Goal: Information Seeking & Learning: Learn about a topic

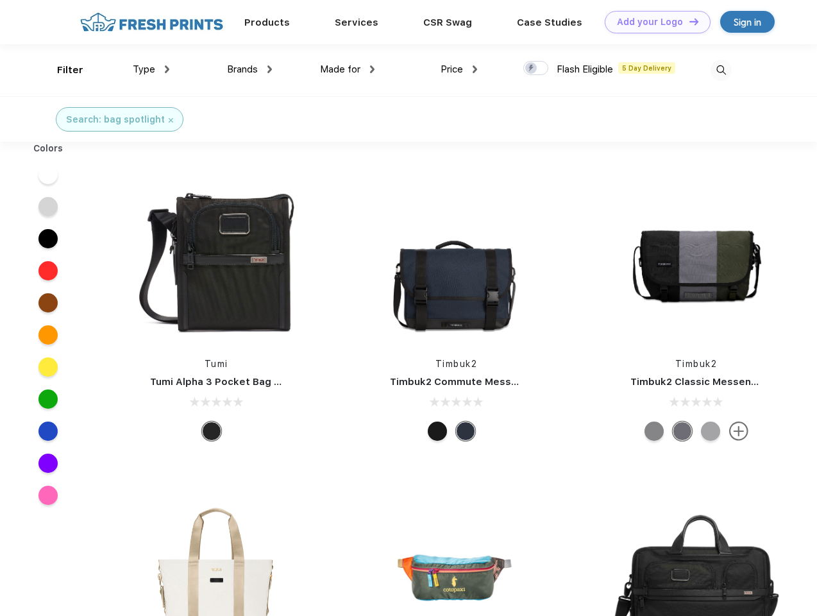
click at [653, 22] on link "Add your Logo Design Tool" at bounding box center [658, 22] width 106 height 22
click at [0, 0] on div "Design Tool" at bounding box center [0, 0] width 0 height 0
click at [688, 21] on link "Add your Logo Design Tool" at bounding box center [658, 22] width 106 height 22
click at [62, 70] on div "Filter" at bounding box center [70, 70] width 26 height 15
click at [151, 69] on span "Type" at bounding box center [144, 70] width 22 height 12
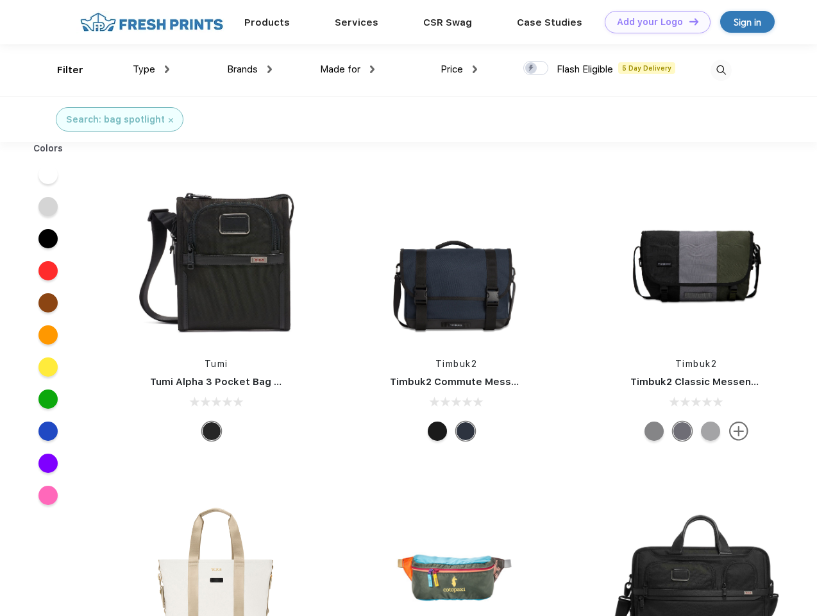
click at [250, 69] on span "Brands" at bounding box center [242, 70] width 31 height 12
click at [348, 69] on span "Made for" at bounding box center [340, 70] width 40 height 12
click at [459, 69] on span "Price" at bounding box center [452, 70] width 22 height 12
click at [536, 69] on div at bounding box center [536, 68] width 25 height 14
click at [532, 69] on input "checkbox" at bounding box center [528, 64] width 8 height 8
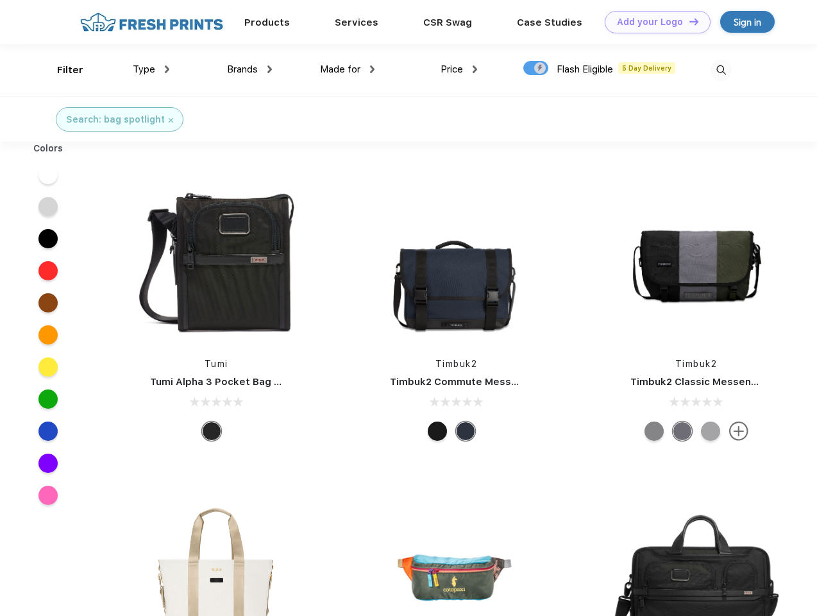
click at [721, 70] on img at bounding box center [721, 70] width 21 height 21
